Goal: Task Accomplishment & Management: Use online tool/utility

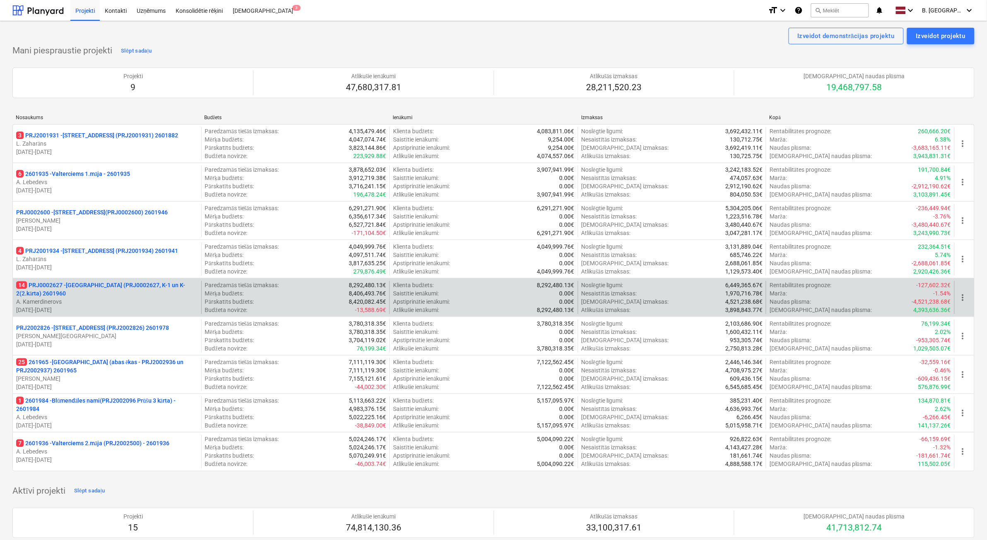
click at [115, 306] on p "[DATE] - [DATE]" at bounding box center [107, 310] width 182 height 8
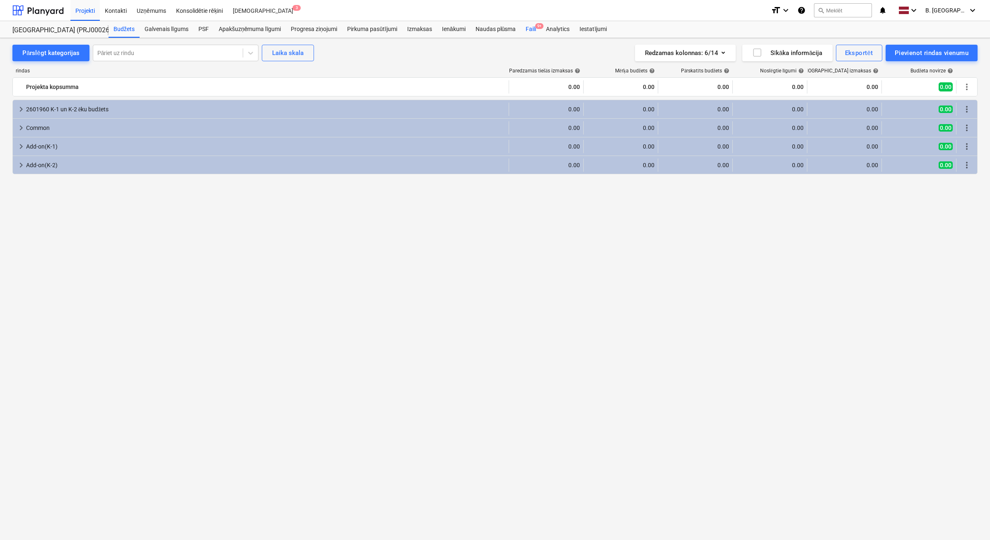
click at [528, 29] on div "Faili 9+" at bounding box center [530, 29] width 20 height 17
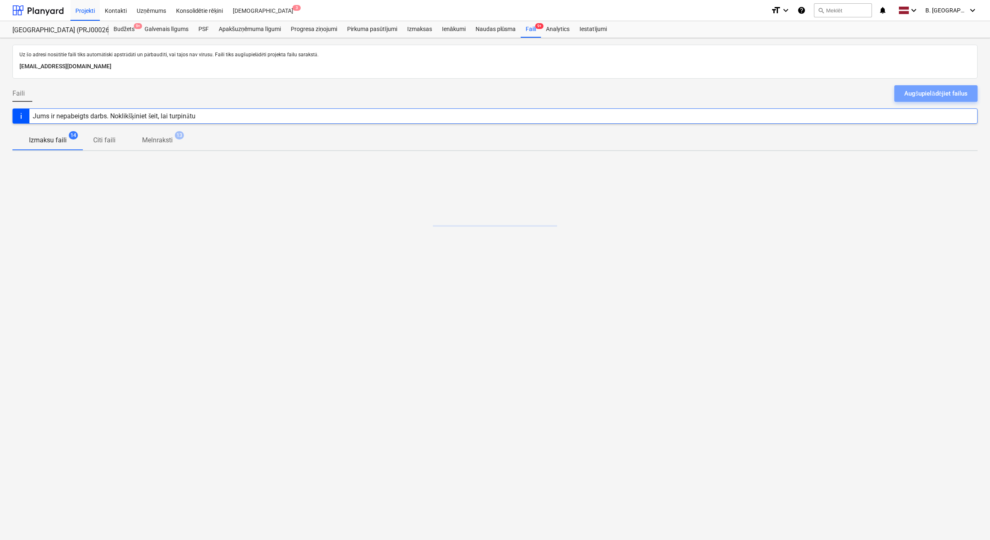
click at [963, 92] on div "Augšupielādējiet failus" at bounding box center [935, 93] width 63 height 11
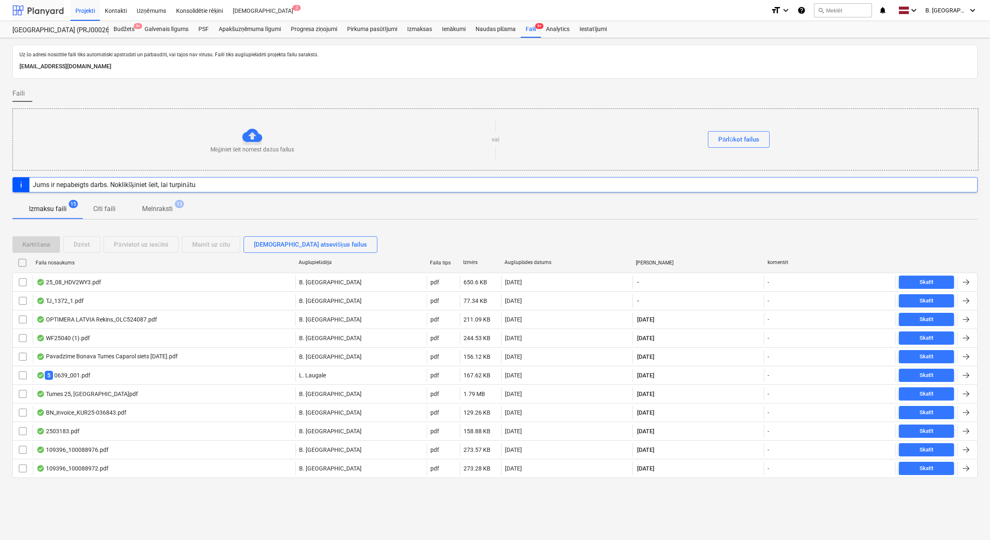
click at [56, 10] on div at bounding box center [37, 10] width 51 height 21
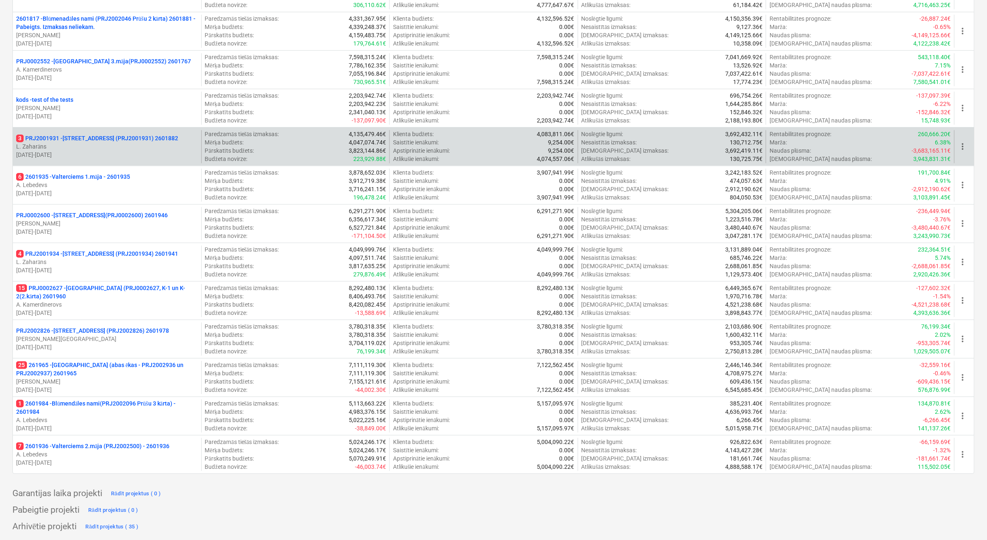
scroll to position [671, 0]
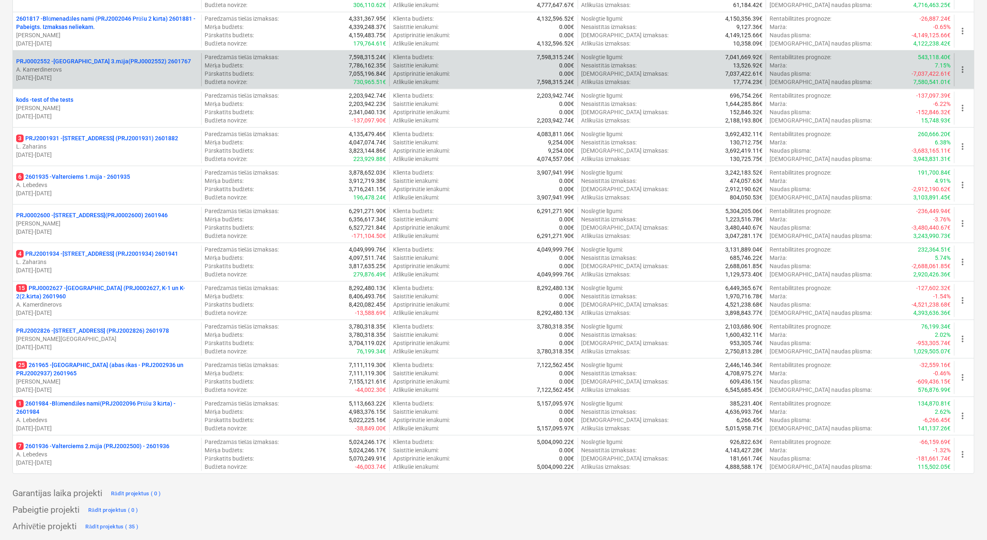
click at [161, 67] on p "A. Kamerdinerovs" at bounding box center [107, 69] width 182 height 8
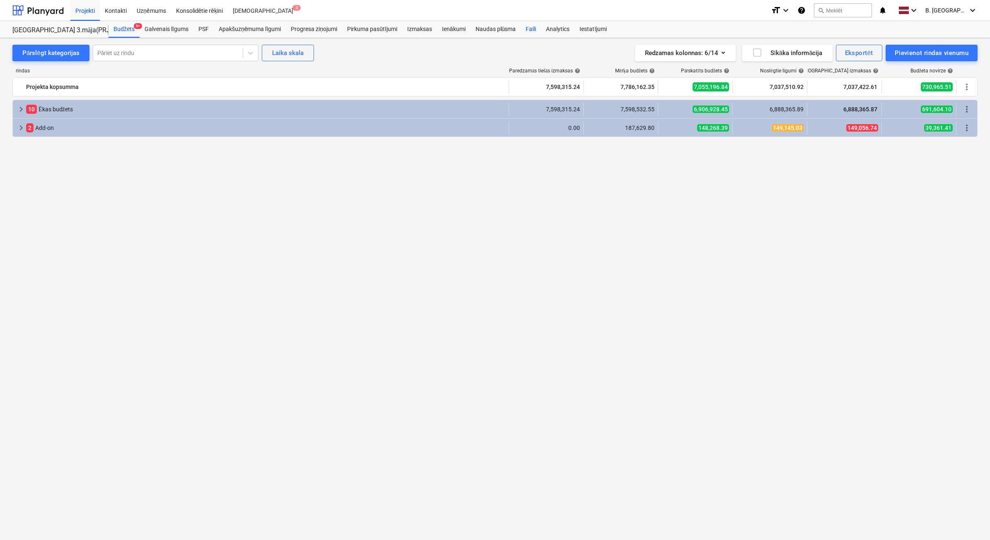
click at [531, 27] on div "Faili" at bounding box center [530, 29] width 20 height 17
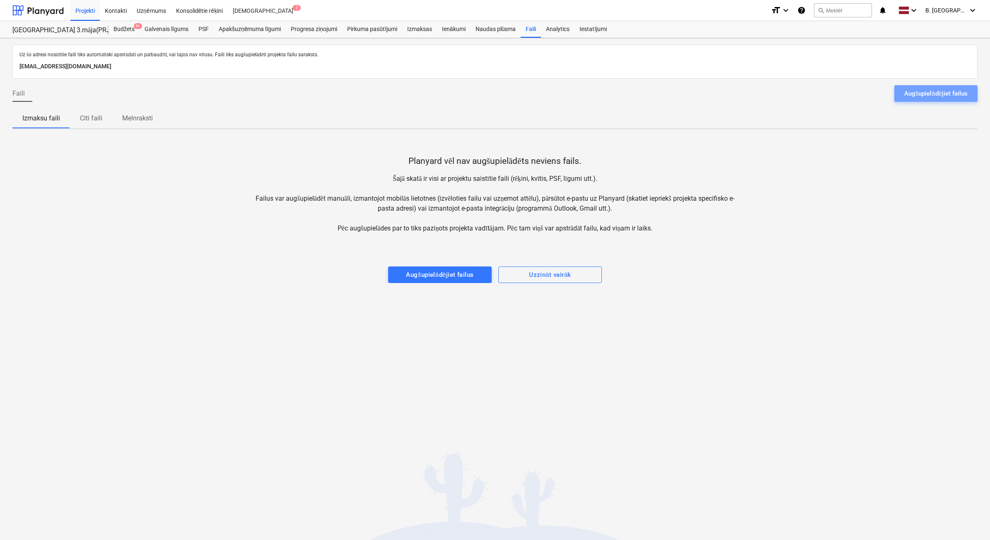
click at [922, 87] on button "Augšupielādējiet failus" at bounding box center [935, 93] width 83 height 17
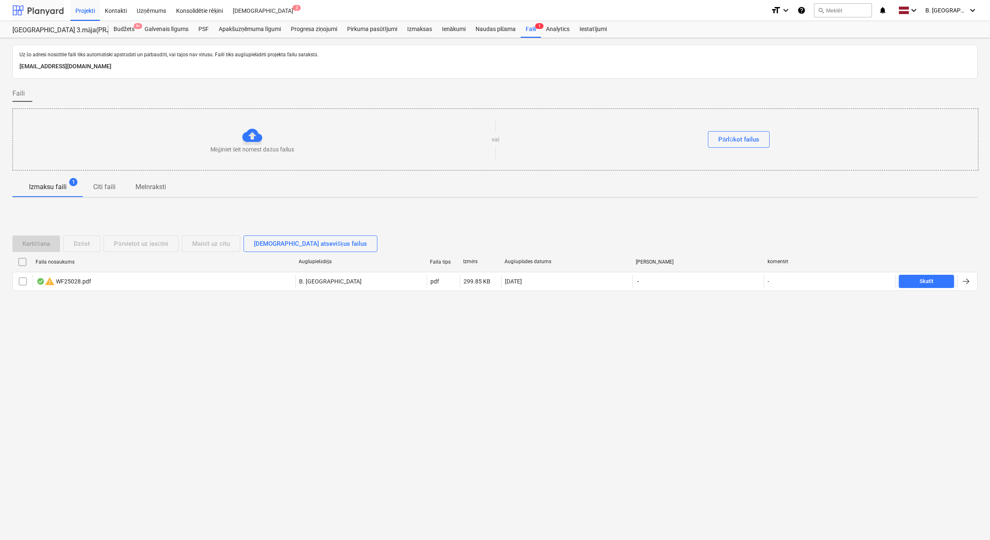
click at [41, 10] on div at bounding box center [37, 10] width 51 height 21
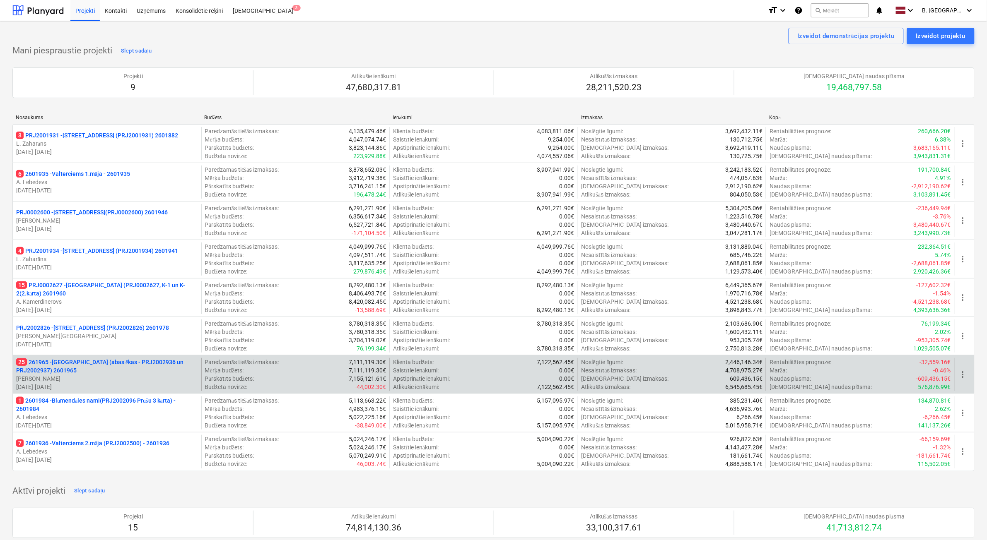
click at [125, 377] on p "[PERSON_NAME]" at bounding box center [107, 379] width 182 height 8
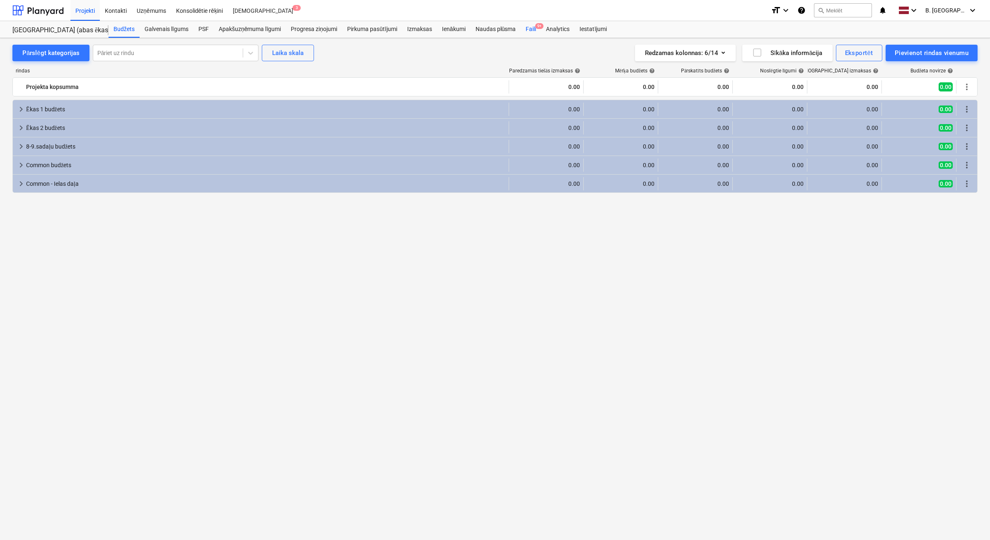
click at [531, 28] on div "Faili 9+" at bounding box center [530, 29] width 20 height 17
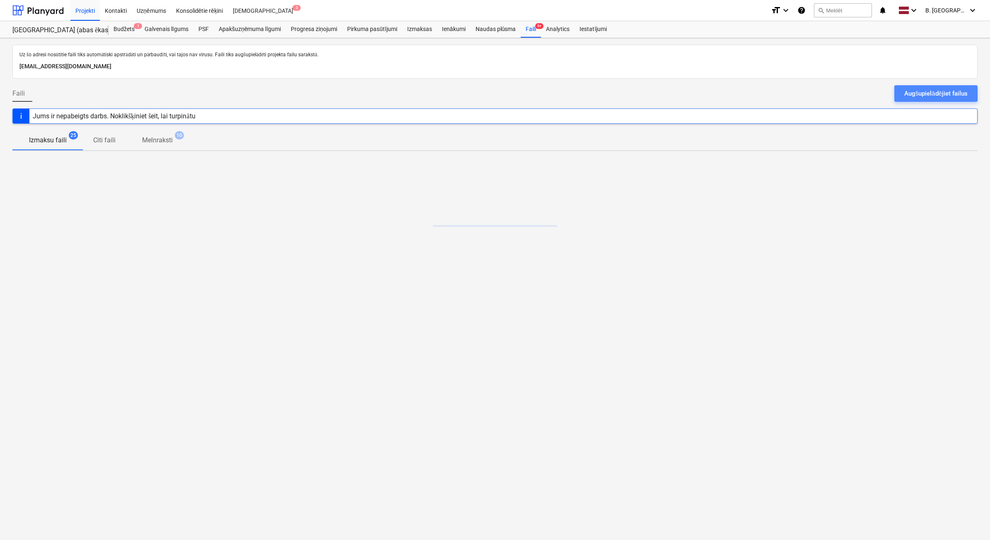
click at [939, 101] on button "Augšupielādējiet failus" at bounding box center [935, 93] width 83 height 17
